Goal: Information Seeking & Learning: Understand process/instructions

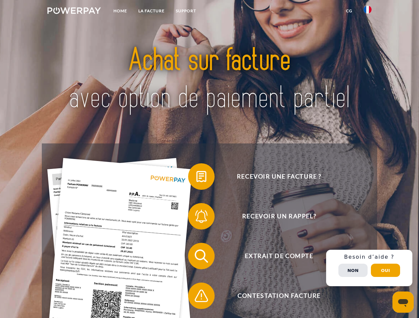
click at [74, 12] on img at bounding box center [73, 10] width 53 height 7
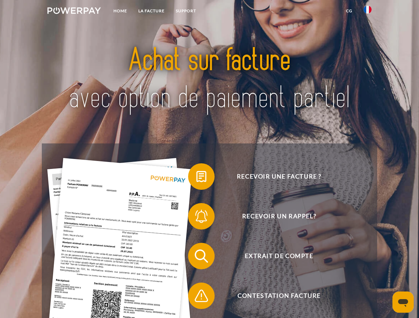
click at [368, 12] on img at bounding box center [368, 10] width 8 height 8
click at [349, 11] on link "CG" at bounding box center [349, 11] width 18 height 12
click at [196, 178] on span at bounding box center [191, 176] width 33 height 33
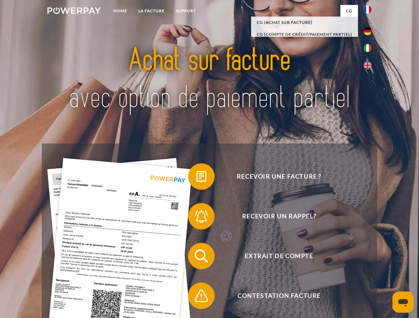
click at [196, 218] on span at bounding box center [191, 216] width 33 height 33
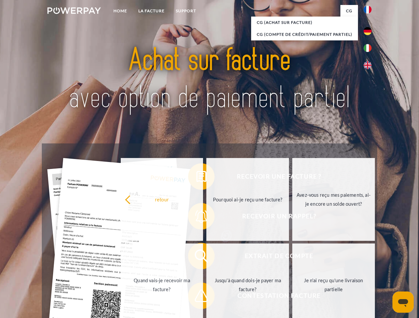
click at [206, 258] on link "Jusqu'à quand dois-je payer ma facture?" at bounding box center [247, 285] width 83 height 83
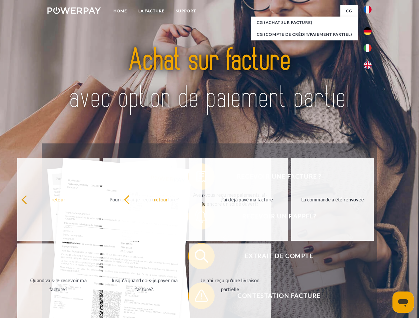
click at [196, 298] on span at bounding box center [191, 296] width 33 height 33
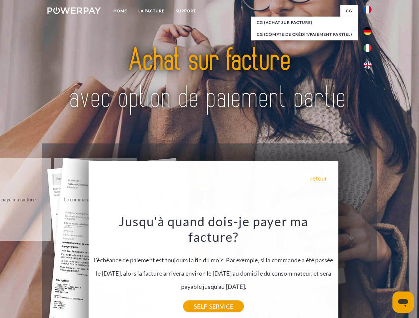
click at [369, 268] on div "Recevoir une facture ? Recevoir un rappel? Extrait de compte retour" at bounding box center [209, 276] width 335 height 265
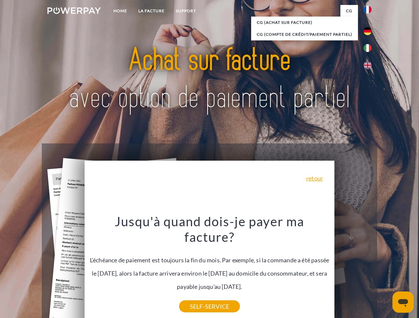
click at [353, 270] on span "Extrait de compte" at bounding box center [279, 256] width 163 height 27
click at [385, 271] on header "Home LA FACTURE Support" at bounding box center [209, 229] width 419 height 458
